Goal: Task Accomplishment & Management: Complete application form

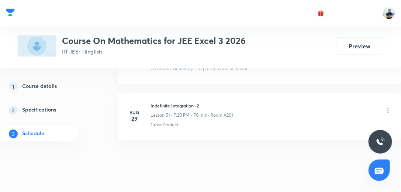
click at [169, 102] on h6 "Indefinite Integration -2" at bounding box center [191, 105] width 82 height 7
copy h6 "Indefinite Integration -2"
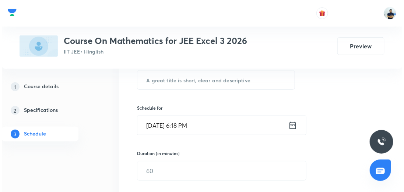
scroll to position [74, 0]
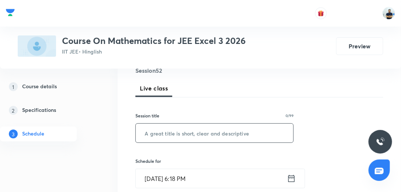
click at [170, 127] on input "text" at bounding box center [214, 132] width 157 height 19
paste input "Indefinite Integration -2"
type input "Indefinite Integration -3"
click at [177, 169] on input "Aug 30, 2025, 6:18 PM" at bounding box center [211, 178] width 151 height 19
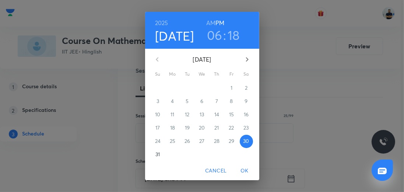
click at [243, 59] on icon "button" at bounding box center [247, 59] width 9 height 9
click at [172, 87] on p "1" at bounding box center [173, 87] width 2 height 7
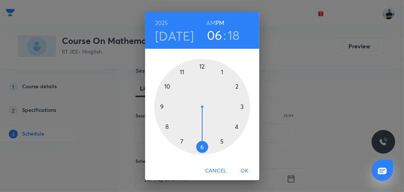
click at [237, 128] on div at bounding box center [202, 107] width 96 height 96
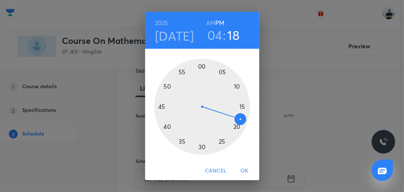
click at [200, 146] on div at bounding box center [202, 107] width 96 height 96
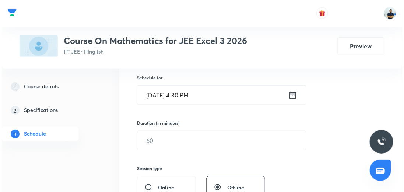
scroll to position [221, 0]
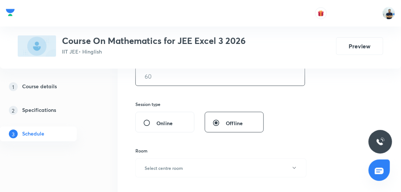
click at [155, 79] on input "text" at bounding box center [220, 76] width 169 height 19
type input "70"
click at [165, 159] on button "Select centre room" at bounding box center [220, 167] width 171 height 19
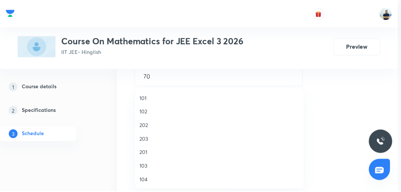
scroll to position [136, 0]
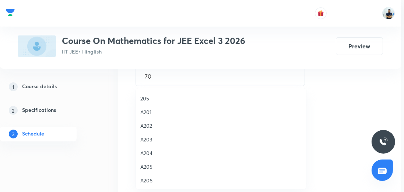
click at [147, 155] on span "A204" at bounding box center [220, 153] width 161 height 8
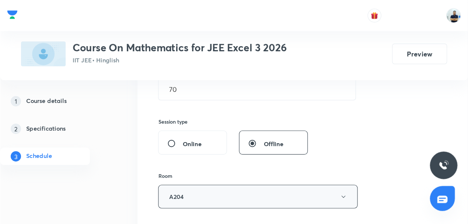
scroll to position [368, 0]
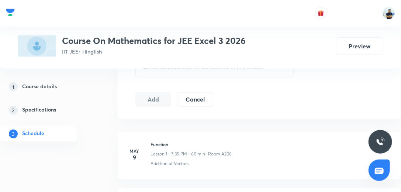
click at [187, 75] on div "Select concepts that wil be covered in this session" at bounding box center [214, 67] width 158 height 21
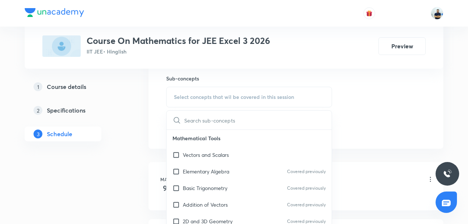
scroll to position [172, 0]
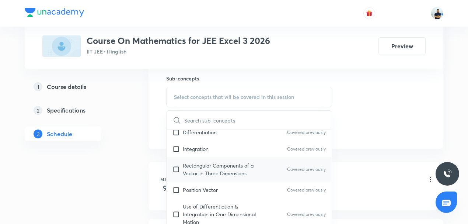
click at [189, 159] on div "Rectangular Components of a Vector in Three Dimensions Covered previously" at bounding box center [249, 169] width 165 height 24
checkbox input "true"
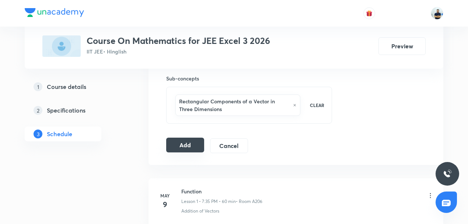
click at [188, 141] on button "Add" at bounding box center [185, 144] width 38 height 15
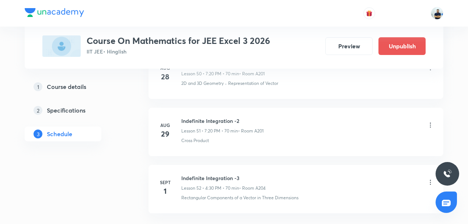
scroll to position [2988, 0]
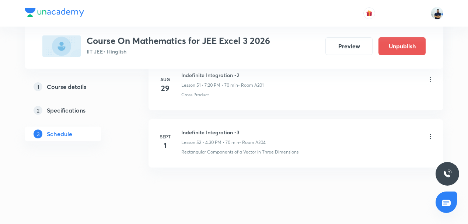
click at [432, 133] on icon at bounding box center [430, 136] width 7 height 7
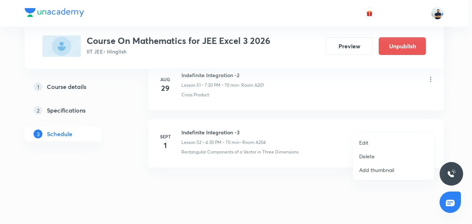
click at [363, 142] on p "Edit" at bounding box center [363, 143] width 9 height 8
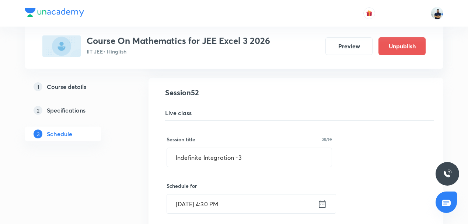
click at [211, 195] on input "Sept 1, 2025, 4:30 PM" at bounding box center [242, 203] width 151 height 19
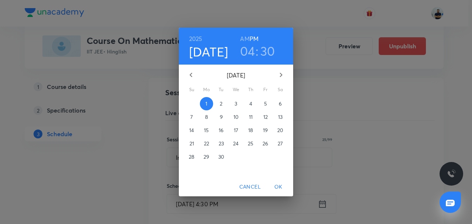
click at [219, 105] on span "2" at bounding box center [220, 103] width 13 height 7
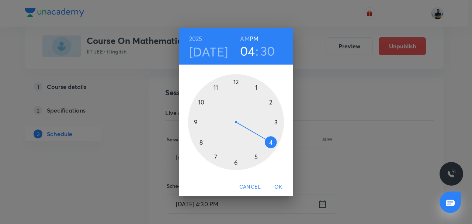
click at [213, 157] on div at bounding box center [236, 122] width 96 height 96
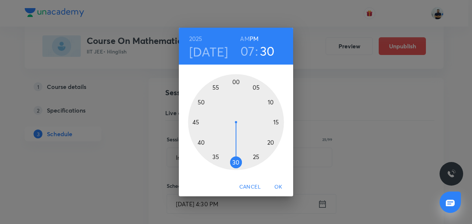
click at [269, 142] on div at bounding box center [236, 122] width 96 height 96
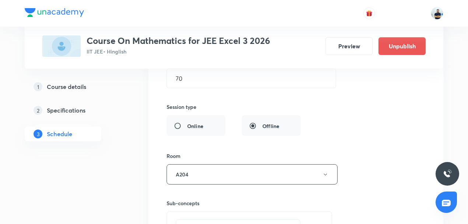
scroll to position [3278, 0]
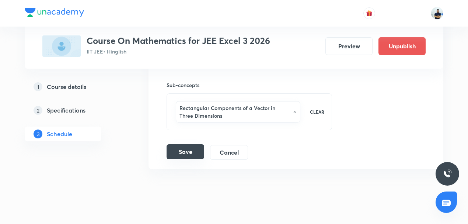
click at [184, 144] on button "Save" at bounding box center [186, 151] width 38 height 15
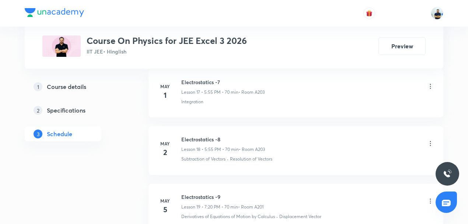
scroll to position [1674, 0]
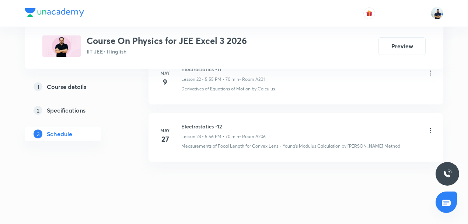
click at [196, 122] on h6 "Electrostatics -12" at bounding box center [223, 126] width 84 height 8
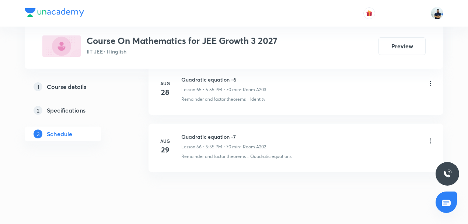
click at [209, 133] on h6 "Quadratic equation -7" at bounding box center [223, 137] width 85 height 8
copy h6 "Quadratic equation -7"
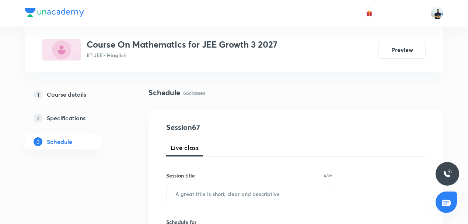
scroll to position [57, 0]
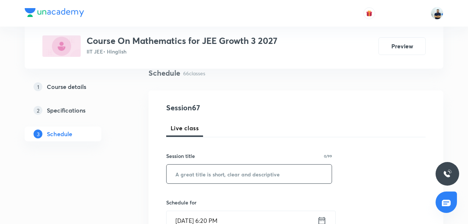
click at [195, 179] on input "text" at bounding box center [249, 173] width 165 height 19
paste input "Quadratic equation -7"
type input "Quadratic equation -8"
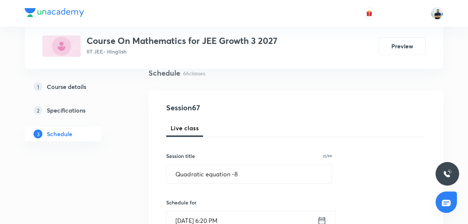
click at [207, 219] on input "[DATE] 6:20 PM" at bounding box center [242, 220] width 151 height 19
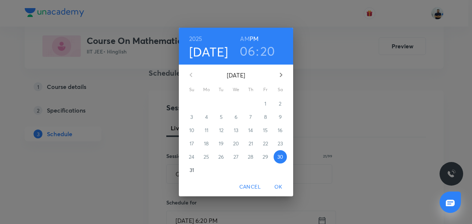
click at [282, 78] on icon "button" at bounding box center [280, 74] width 9 height 9
click at [204, 102] on span "1" at bounding box center [206, 103] width 13 height 7
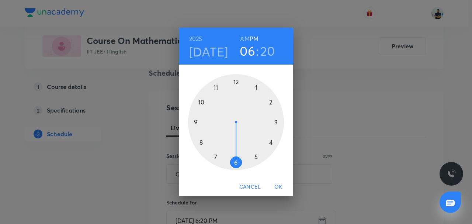
click at [212, 157] on div at bounding box center [236, 122] width 96 height 96
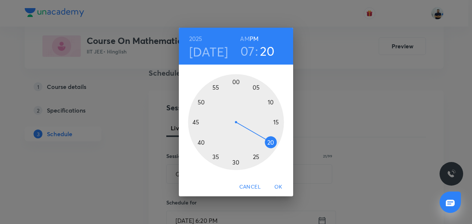
click at [248, 52] on h3 "07" at bounding box center [247, 50] width 14 height 15
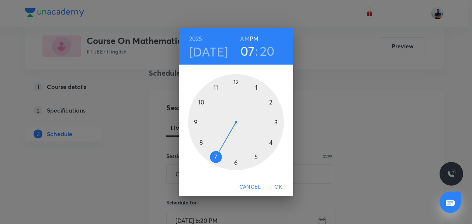
click at [268, 135] on div at bounding box center [236, 122] width 96 height 96
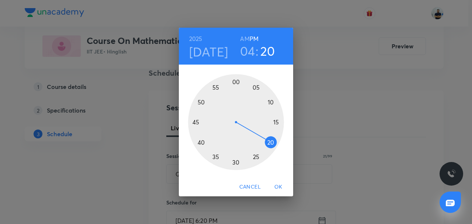
click at [236, 164] on div at bounding box center [236, 122] width 96 height 96
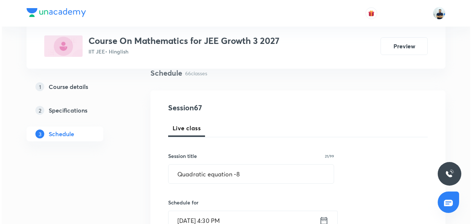
scroll to position [229, 0]
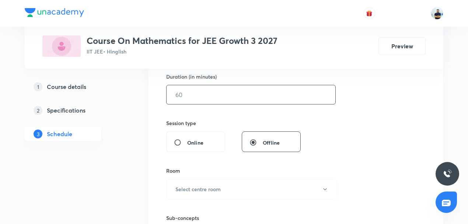
click at [194, 97] on input "text" at bounding box center [251, 94] width 169 height 19
type input "70"
click at [213, 182] on button "Select centre room" at bounding box center [251, 189] width 171 height 20
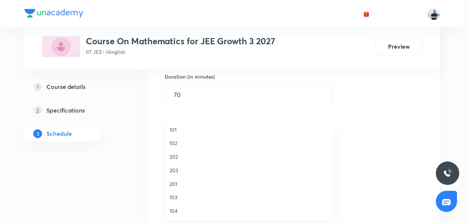
scroll to position [136, 0]
click at [185, 162] on li "A202" at bounding box center [252, 157] width 170 height 14
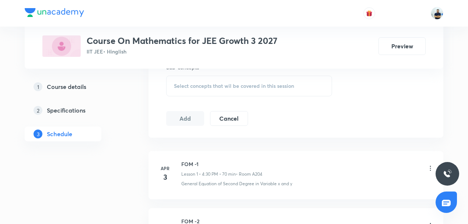
scroll to position [378, 0]
click at [235, 84] on span "Select concepts that wil be covered in this session" at bounding box center [234, 87] width 120 height 6
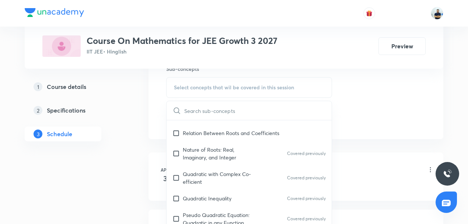
scroll to position [344, 0]
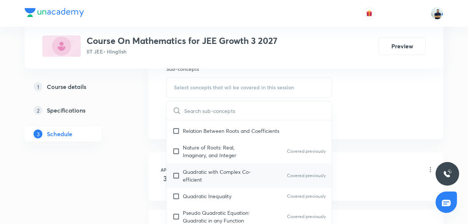
click at [197, 170] on p "Quadratic with Complex Co-efficient" at bounding box center [220, 175] width 74 height 15
checkbox input "true"
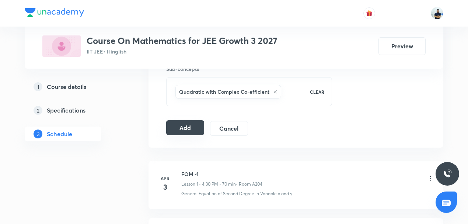
click at [188, 127] on button "Add" at bounding box center [185, 127] width 38 height 15
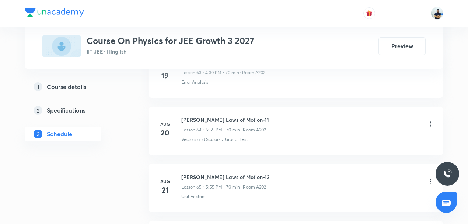
scroll to position [4293, 0]
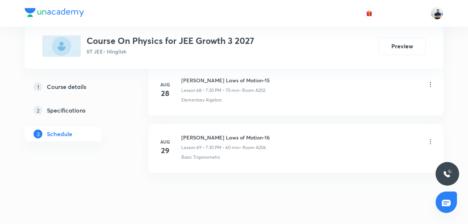
click at [193, 133] on h6 "[PERSON_NAME] Laws of Motion-16" at bounding box center [225, 137] width 88 height 8
copy h6 "[PERSON_NAME] Laws of Motion-16"
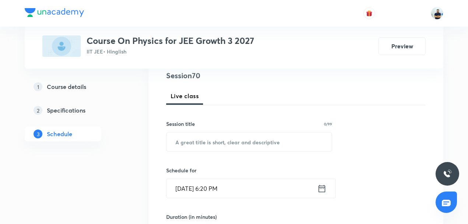
scroll to position [86, 0]
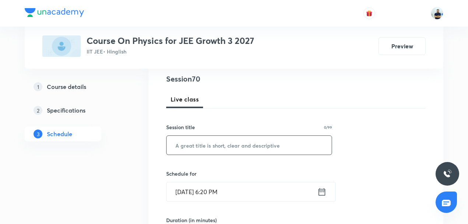
click at [200, 146] on input "text" at bounding box center [249, 145] width 165 height 19
paste input "[PERSON_NAME] Laws of Motion-16"
type input "[PERSON_NAME] Laws of Motion-17"
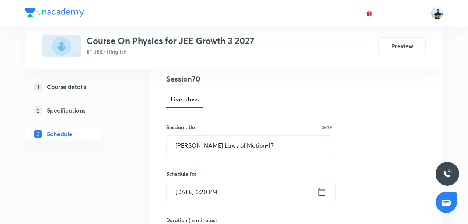
click at [195, 198] on input "[DATE] 6:20 PM" at bounding box center [242, 191] width 151 height 19
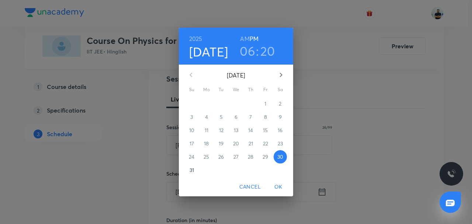
click at [279, 72] on icon "button" at bounding box center [280, 74] width 9 height 9
click at [212, 105] on span "1" at bounding box center [206, 103] width 13 height 7
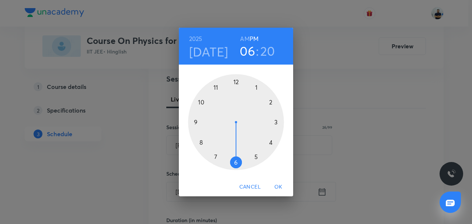
click at [248, 151] on div at bounding box center [236, 122] width 96 height 96
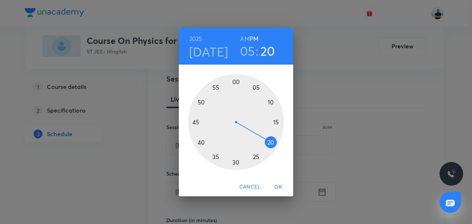
click at [215, 86] on div at bounding box center [236, 122] width 96 height 96
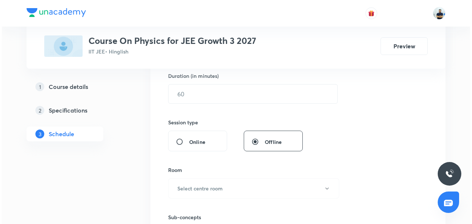
scroll to position [229, 0]
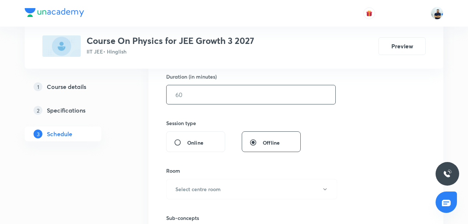
click at [195, 95] on input "text" at bounding box center [251, 94] width 169 height 19
type input "70"
click at [199, 186] on h6 "Select centre room" at bounding box center [197, 189] width 45 height 8
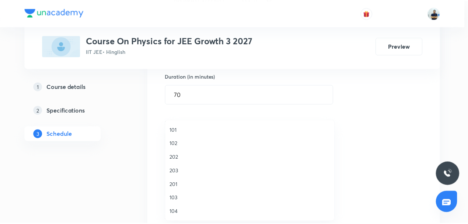
scroll to position [136, 0]
click at [184, 161] on span "A202" at bounding box center [251, 157] width 161 height 8
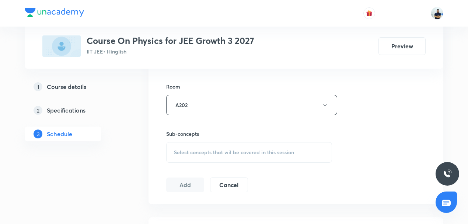
scroll to position [321, 0]
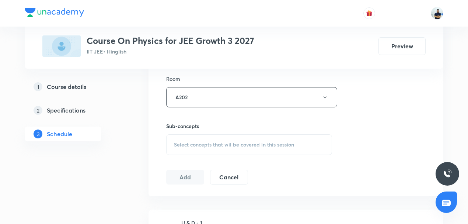
click at [228, 143] on span "Select concepts that wil be covered in this session" at bounding box center [234, 144] width 120 height 6
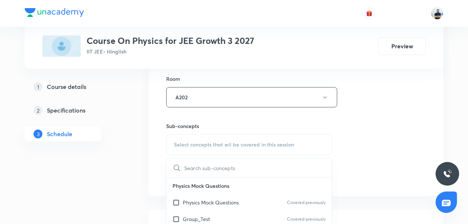
scroll to position [172, 0]
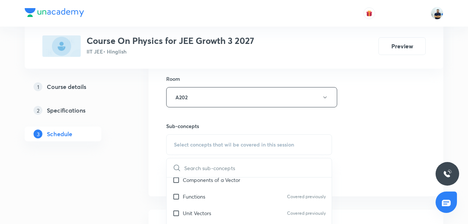
click at [202, 198] on p "Functions" at bounding box center [194, 196] width 22 height 8
checkbox input "true"
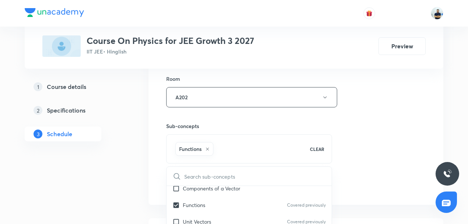
click at [378, 161] on div "Session 70 Live class Session title 26/99 [PERSON_NAME] Laws of Motion-17 ​ Sch…" at bounding box center [295, 15] width 259 height 354
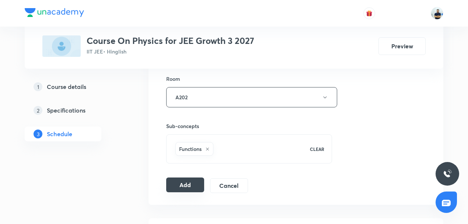
click at [189, 178] on button "Add" at bounding box center [185, 184] width 38 height 15
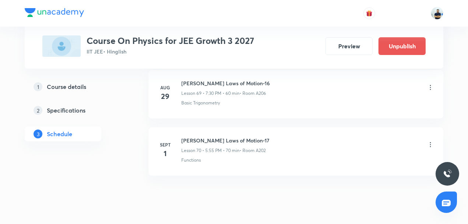
scroll to position [4012, 0]
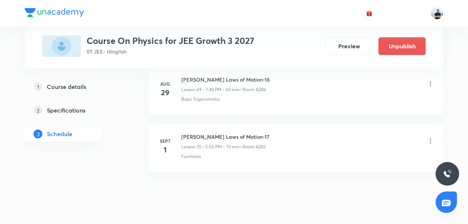
click at [195, 133] on h6 "[PERSON_NAME] Laws of Motion-17" at bounding box center [225, 137] width 88 height 8
copy h6 "[PERSON_NAME] Laws of Motion-17"
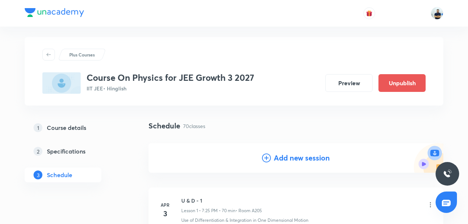
scroll to position [0, 0]
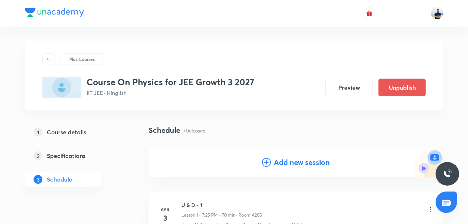
click at [277, 161] on h4 "Add new session" at bounding box center [302, 162] width 56 height 11
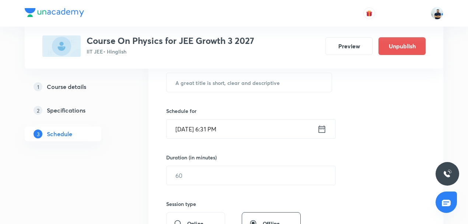
scroll to position [143, 0]
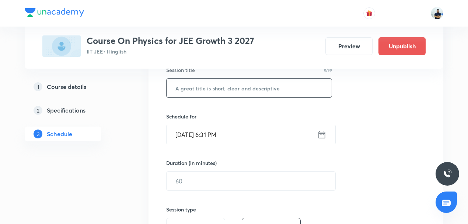
click at [209, 95] on input "text" at bounding box center [249, 87] width 165 height 19
paste input "[PERSON_NAME] Laws of Motion-17"
type input "[PERSON_NAME] Laws of Motion-18"
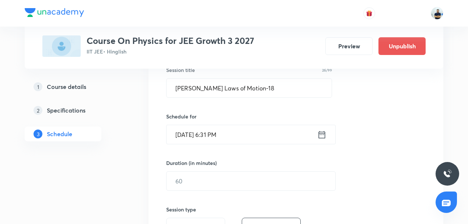
click at [222, 135] on input "[DATE] 6:31 PM" at bounding box center [242, 134] width 151 height 19
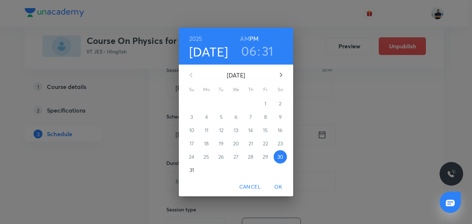
click at [285, 67] on div "[DATE]" at bounding box center [236, 75] width 108 height 18
click at [277, 79] on icon "button" at bounding box center [280, 74] width 9 height 9
click at [208, 104] on span "1" at bounding box center [206, 103] width 13 height 7
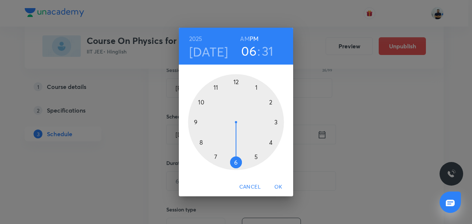
click at [215, 160] on div at bounding box center [236, 122] width 96 height 96
click at [273, 144] on div at bounding box center [236, 122] width 96 height 96
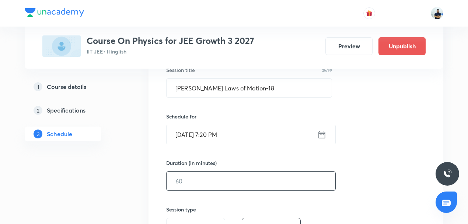
click at [216, 173] on input "text" at bounding box center [251, 180] width 169 height 19
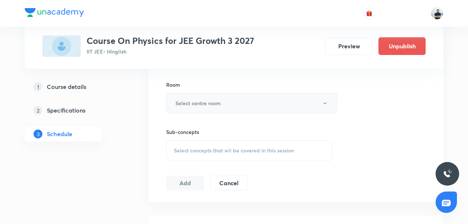
type input "70"
click at [207, 108] on button "Select centre room" at bounding box center [251, 103] width 171 height 20
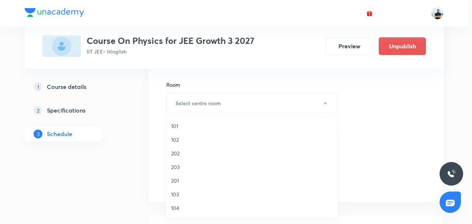
click at [177, 132] on li "101" at bounding box center [252, 126] width 170 height 14
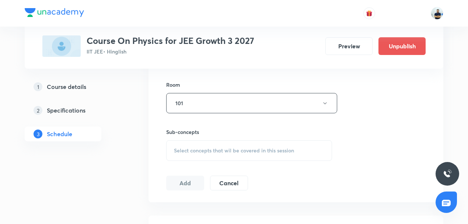
click at [230, 152] on span "Select concepts that wil be covered in this session" at bounding box center [234, 150] width 120 height 6
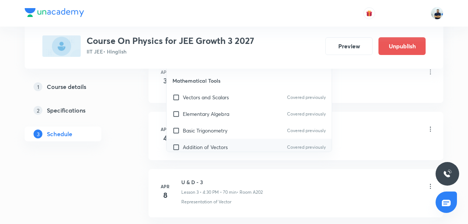
click at [197, 140] on div "Addition of Vectors Covered previously" at bounding box center [249, 147] width 165 height 17
checkbox input "true"
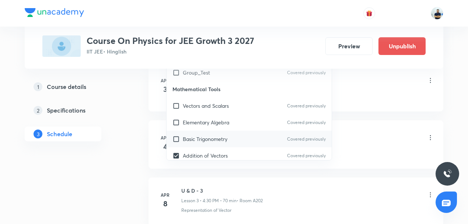
click at [196, 130] on div "Basic Trigonometry Covered previously" at bounding box center [249, 138] width 165 height 17
checkbox input "true"
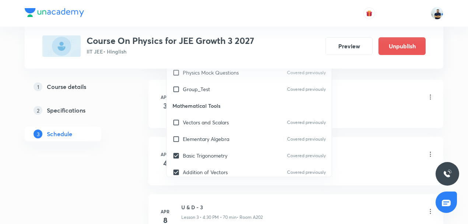
click at [346, 120] on li "[DATE] U & D - 1 Lesson 1 • 7:25 PM • 70 min • Room A205 Use of Differentiation…" at bounding box center [295, 104] width 295 height 48
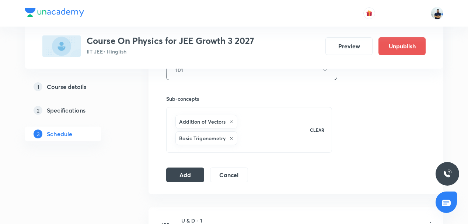
scroll to position [304, 0]
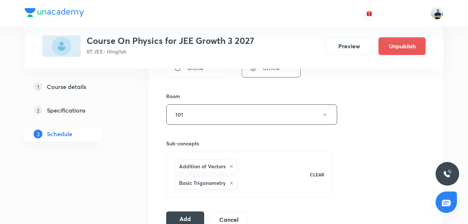
click at [191, 215] on button "Add" at bounding box center [185, 218] width 38 height 15
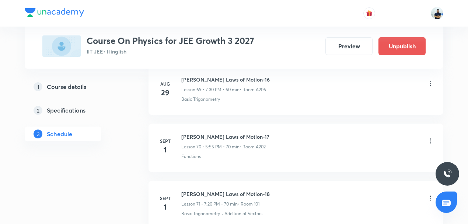
scroll to position [4069, 0]
